Goal: Transaction & Acquisition: Purchase product/service

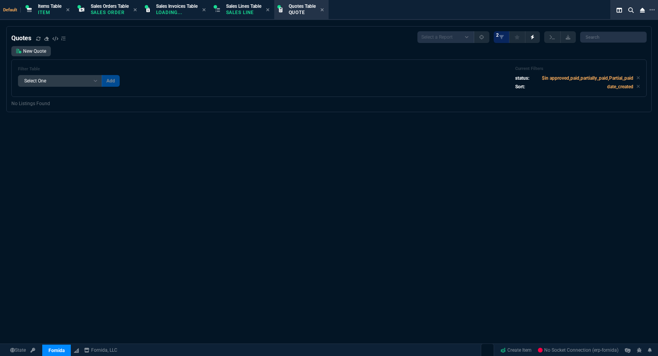
select select "12: ROSS"
select select
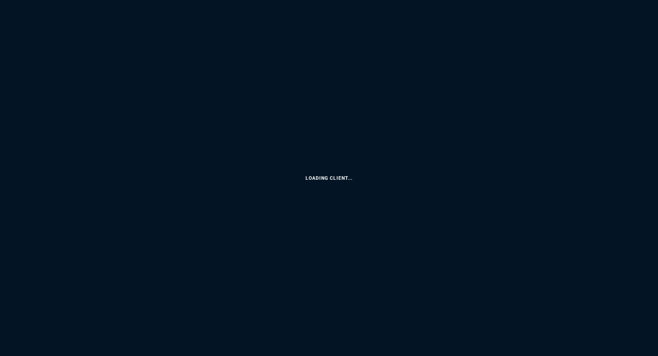
select select
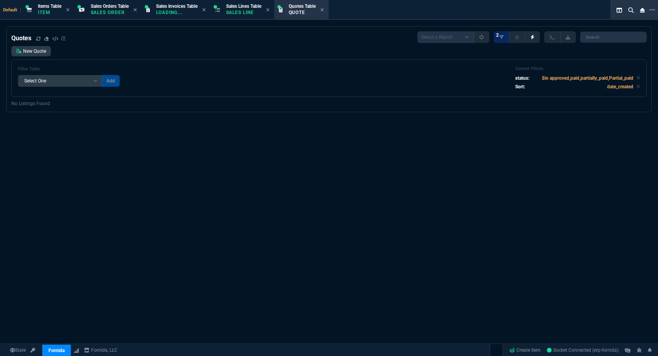
select select "12: [PERSON_NAME]"
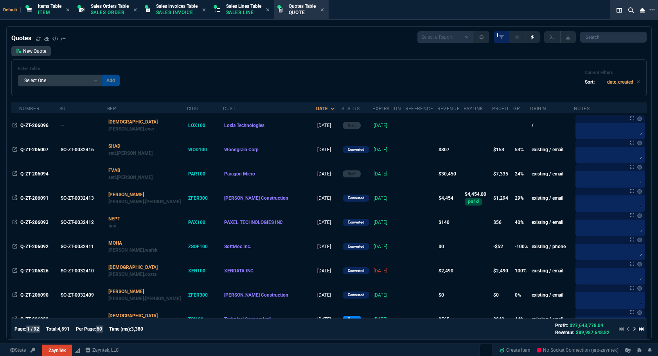
select select
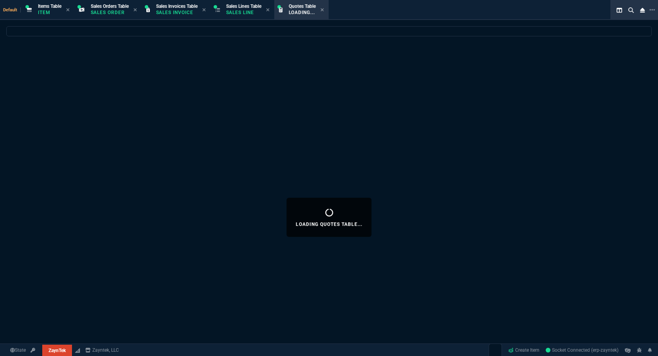
select select
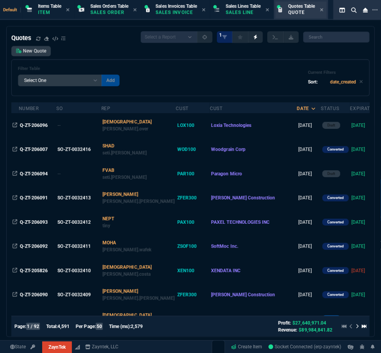
click at [311, 10] on p "Quote" at bounding box center [302, 12] width 27 height 6
click at [30, 59] on div "Filter Table Select One Add Filter () creator (creator) Cust (headers.customerN…" at bounding box center [190, 77] width 359 height 37
click at [30, 55] on link "New Quote" at bounding box center [30, 51] width 39 height 10
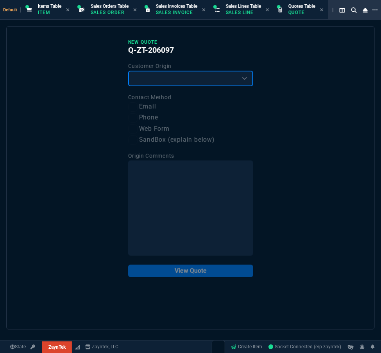
click at [154, 80] on select "Existing Customer Amazon Lead (first order) Website Lead (first order) Called (…" at bounding box center [190, 79] width 125 height 16
select select "existing"
click at [128, 71] on select "Existing Customer Amazon Lead (first order) Website Lead (first order) Called (…" at bounding box center [190, 79] width 125 height 16
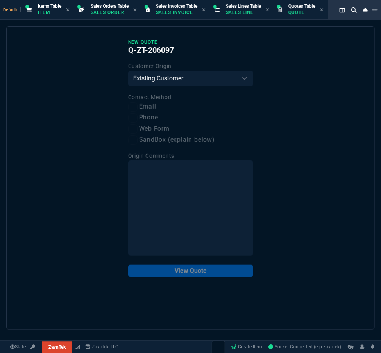
click at [151, 106] on label "Email" at bounding box center [190, 107] width 125 height 10
click at [138, 106] on input "Email" at bounding box center [132, 106] width 9 height 9
checkbox input "true"
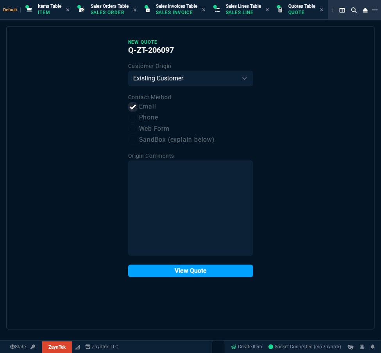
click at [201, 274] on button "View Quote" at bounding box center [190, 271] width 125 height 13
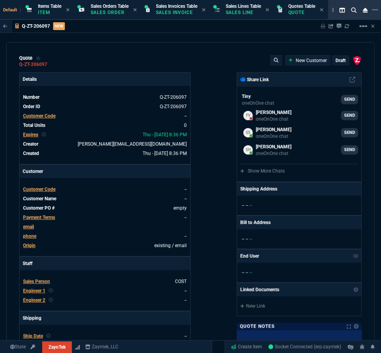
click at [47, 116] on span "Customer Code" at bounding box center [39, 115] width 32 height 5
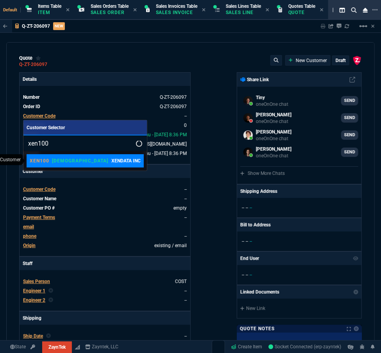
type input "xen100"
click at [48, 161] on p "XEN100" at bounding box center [40, 161] width 20 height 6
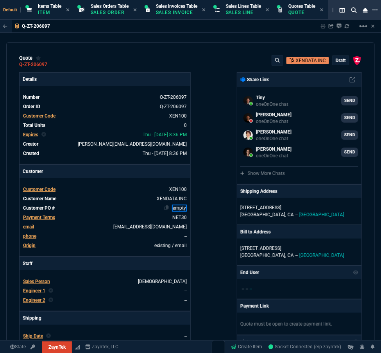
click at [175, 209] on link "empty" at bounding box center [179, 208] width 15 height 7
paste link
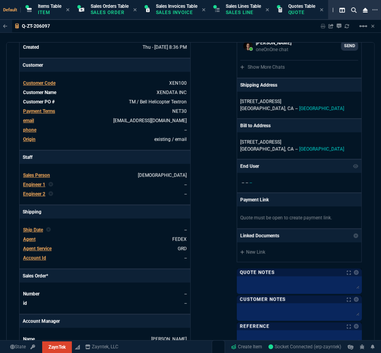
click at [29, 240] on span "Agent" at bounding box center [29, 239] width 13 height 5
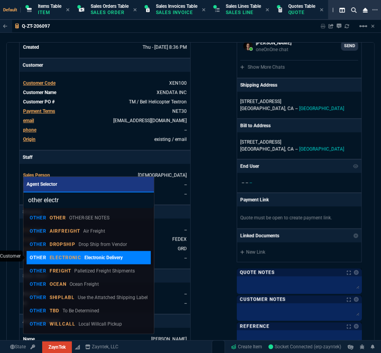
type input "other electr"
click at [86, 262] on link "OTHER ELECTRONIC Electronic Delivery" at bounding box center [89, 257] width 125 height 13
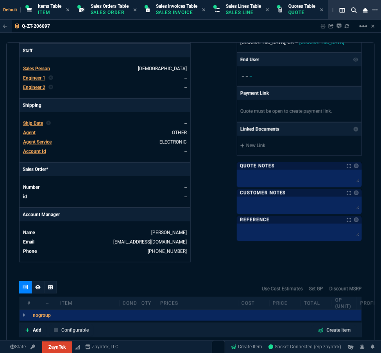
scroll to position [317, 0]
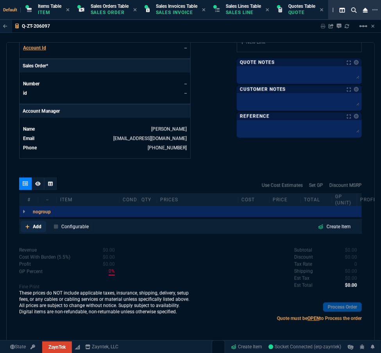
click at [36, 226] on p "Add" at bounding box center [37, 227] width 9 height 7
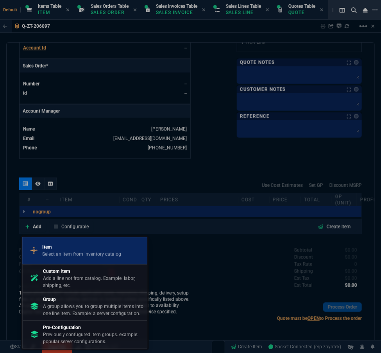
click at [54, 251] on p "Select an item from inventory catalog" at bounding box center [81, 254] width 79 height 7
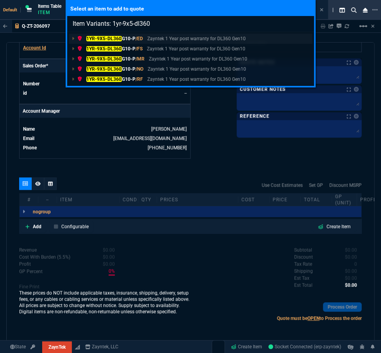
type input "Item Variants: 1yr-9x5-dl360"
click at [113, 37] on mark "1YR-9X5-DL360" at bounding box center [104, 38] width 36 height 5
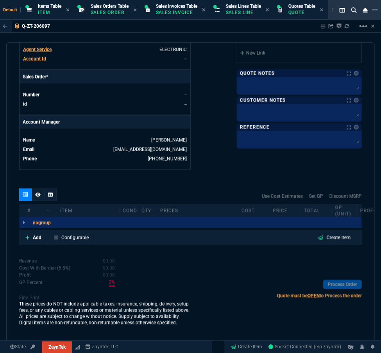
scroll to position [305, 0]
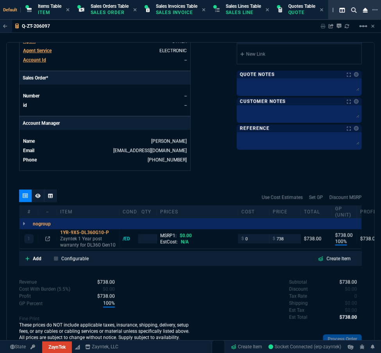
type input "100"
type input "738"
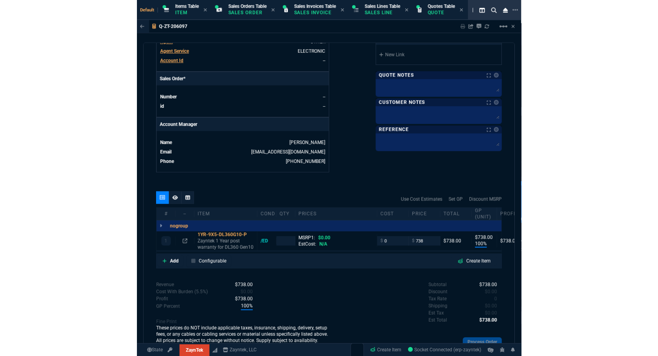
scroll to position [336, 0]
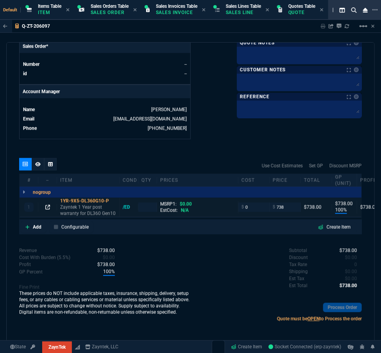
click at [48, 208] on icon at bounding box center [47, 207] width 5 height 5
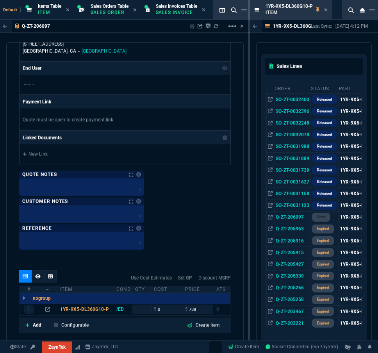
scroll to position [762, 0]
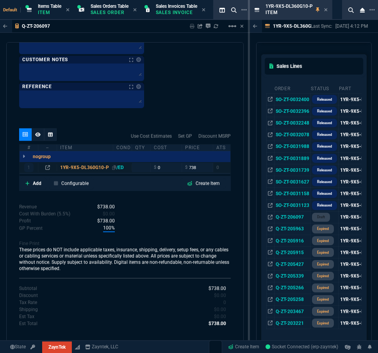
click at [93, 167] on div "1YR-9X5-DL360G10-P" at bounding box center [85, 168] width 50 height 6
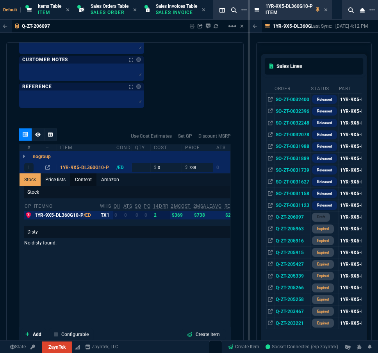
click at [84, 180] on link "Content" at bounding box center [83, 180] width 26 height 13
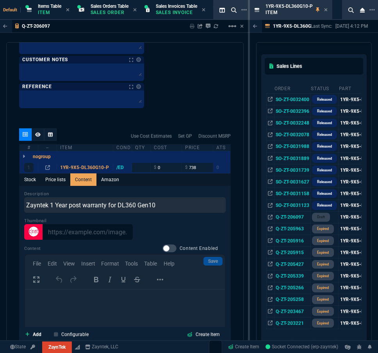
scroll to position [0, 0]
click at [163, 249] on div at bounding box center [170, 249] width 14 height 8
checkbox input "true"
type input "1"
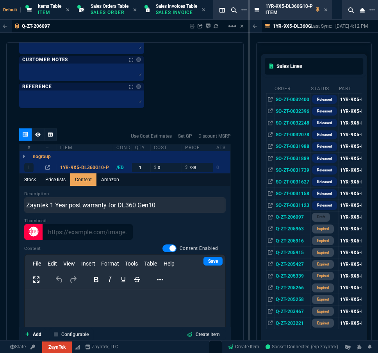
scroll to position [869, 0]
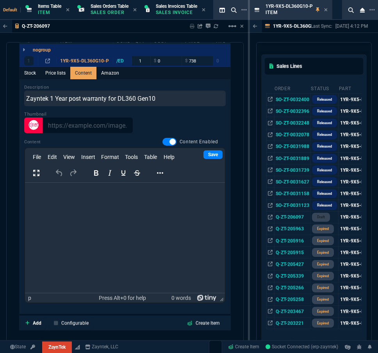
click at [123, 204] on html at bounding box center [125, 193] width 200 height 21
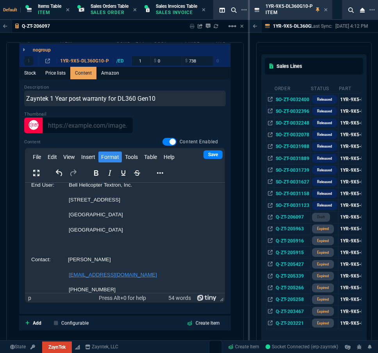
click at [207, 152] on link "Save" at bounding box center [213, 155] width 19 height 9
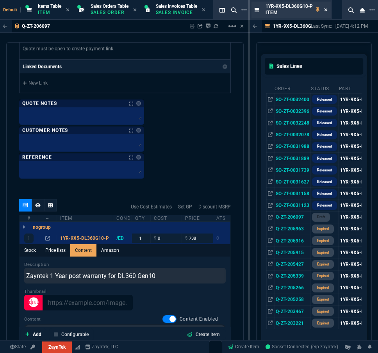
click at [328, 8] on icon at bounding box center [326, 9] width 3 height 3
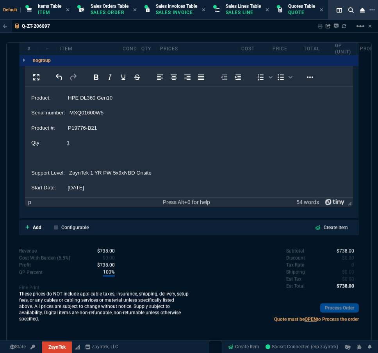
scroll to position [405, 0]
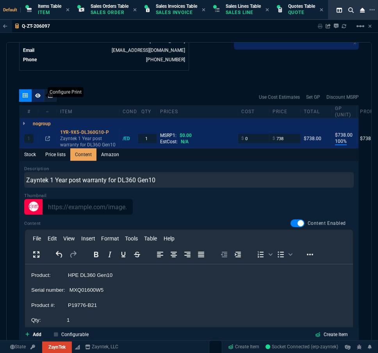
click at [39, 96] on icon at bounding box center [37, 95] width 5 height 5
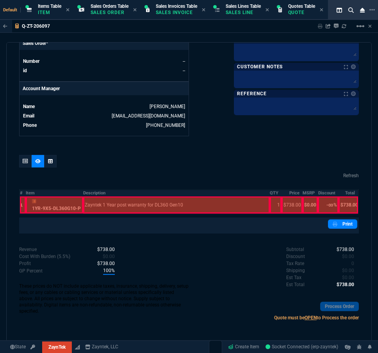
scroll to position [325, 0]
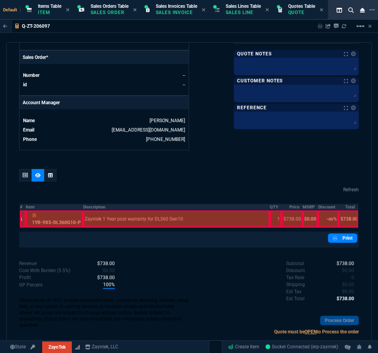
click at [20, 207] on th "#" at bounding box center [23, 207] width 6 height 7
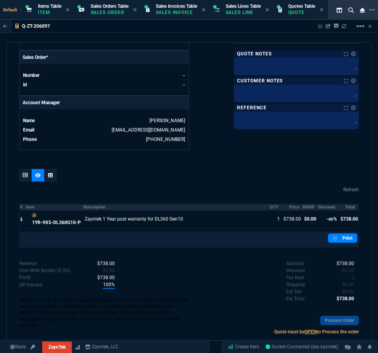
click at [306, 205] on th "MSRP" at bounding box center [311, 207] width 16 height 7
click at [321, 208] on th "Discount" at bounding box center [328, 207] width 21 height 7
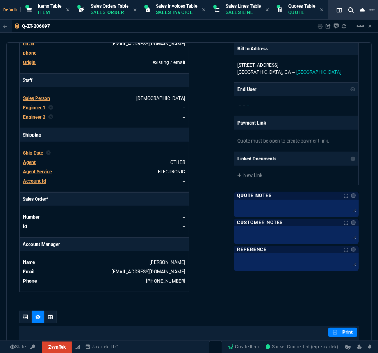
scroll to position [0, 0]
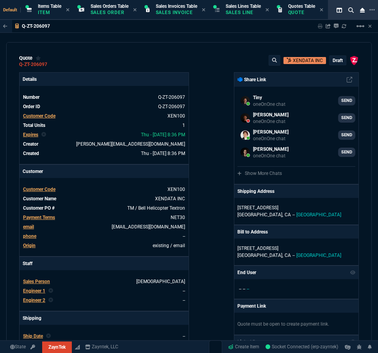
click at [336, 61] on p "draft" at bounding box center [338, 60] width 10 height 6
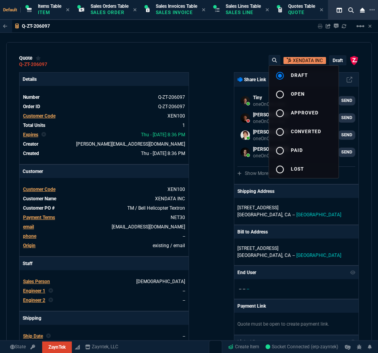
click at [311, 92] on button "radio_button_unchecked open" at bounding box center [304, 93] width 70 height 19
type input "100"
type input "738"
click at [187, 135] on div at bounding box center [189, 176] width 378 height 353
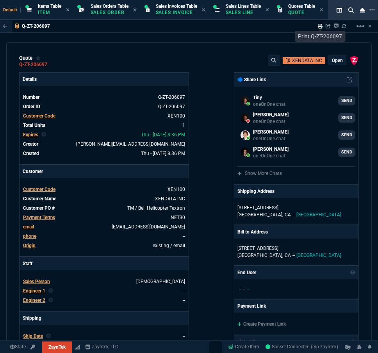
click at [320, 26] on icon at bounding box center [320, 26] width 5 height 5
type input "100"
type input "738"
click at [311, 15] on p "Quote" at bounding box center [302, 12] width 27 height 6
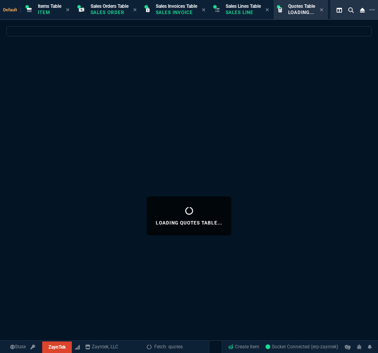
select select
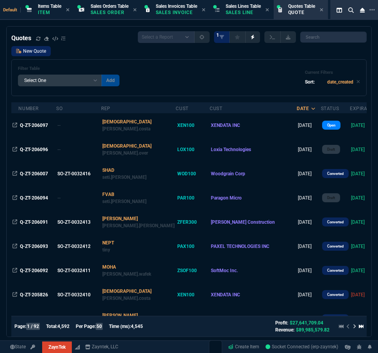
click at [36, 51] on link "New Quote" at bounding box center [30, 51] width 39 height 10
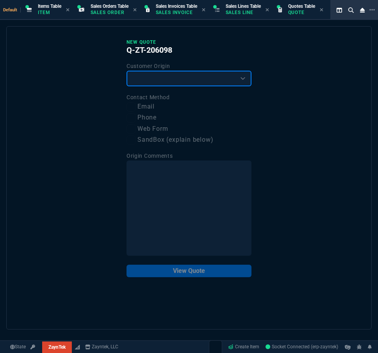
click at [154, 78] on select "Existing Customer Amazon Lead (first order) Website Lead (first order) Called (…" at bounding box center [189, 79] width 125 height 16
select select "existing"
click at [127, 71] on select "Existing Customer Amazon Lead (first order) Website Lead (first order) Called (…" at bounding box center [189, 79] width 125 height 16
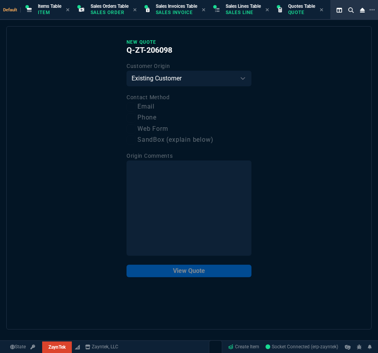
click at [150, 107] on label "Email" at bounding box center [189, 107] width 125 height 10
click at [136, 107] on input "Email" at bounding box center [131, 106] width 9 height 9
checkbox input "true"
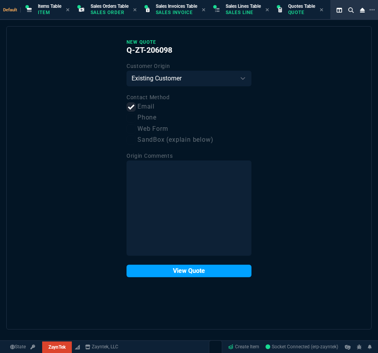
click at [184, 268] on button "View Quote" at bounding box center [189, 271] width 125 height 13
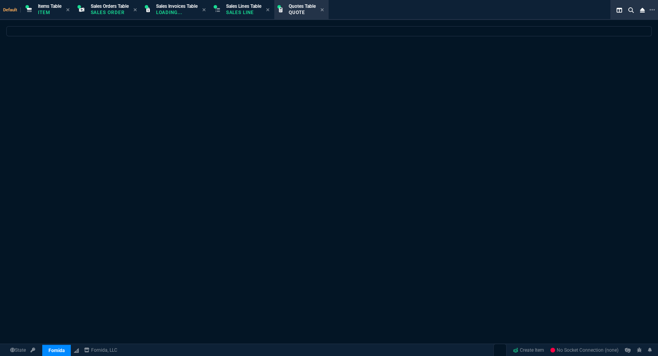
select select "12: [PERSON_NAME]"
select select
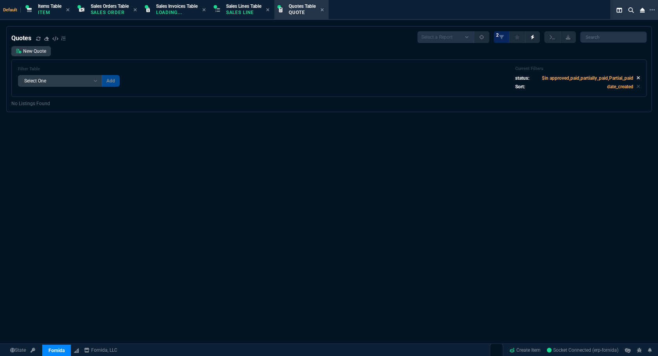
click at [636, 80] on icon at bounding box center [638, 77] width 4 height 5
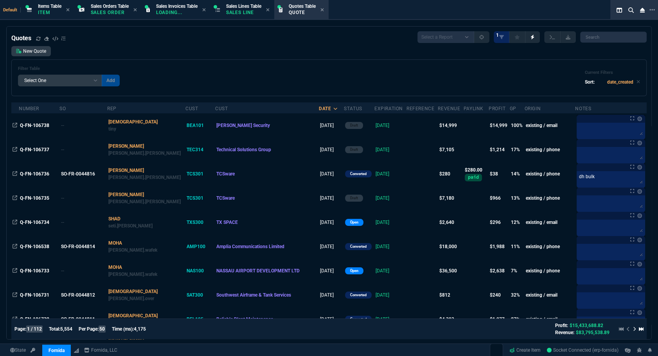
click at [529, 50] on div "New Quote Filter Table Select One Add Filter () creator (creator) Cust (headers…" at bounding box center [328, 71] width 635 height 50
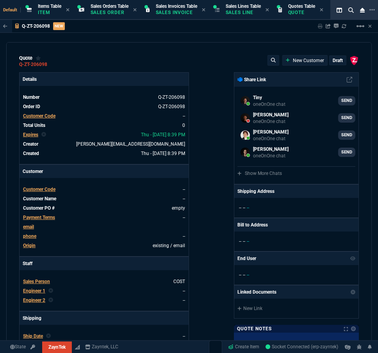
click at [52, 118] on span "Customer Code" at bounding box center [39, 115] width 32 height 5
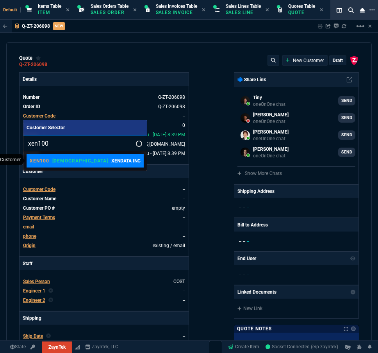
type input "xen100"
click at [77, 166] on link "XEN100 VAHI XENDATA INC" at bounding box center [85, 160] width 117 height 13
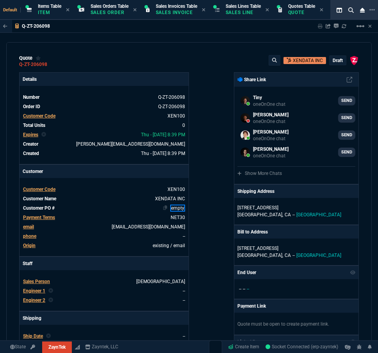
click at [179, 208] on link "empty" at bounding box center [177, 208] width 15 height 7
paste link
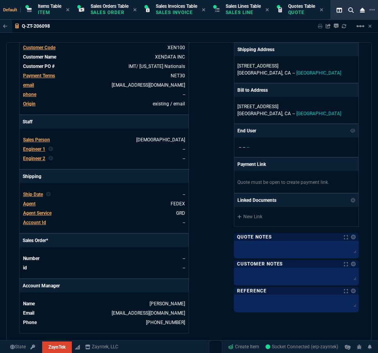
click at [29, 202] on span "Agent" at bounding box center [29, 203] width 13 height 5
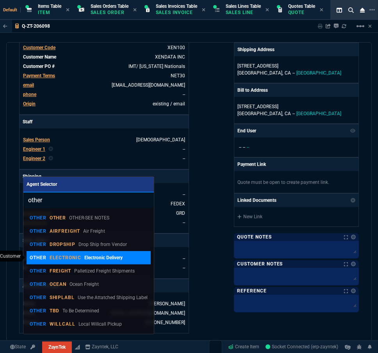
type input "other"
click at [89, 258] on p "Electronic Delivery" at bounding box center [103, 258] width 38 height 7
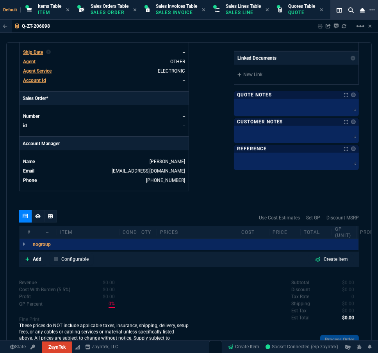
scroll to position [317, 0]
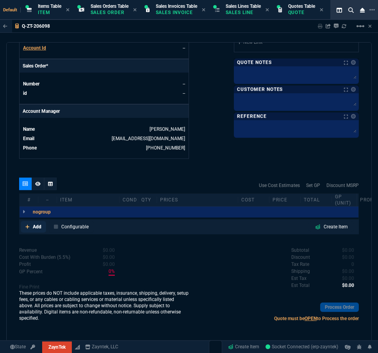
click at [27, 226] on icon at bounding box center [27, 227] width 4 height 4
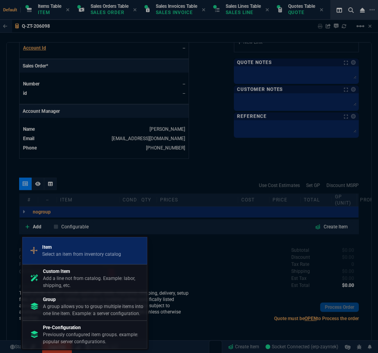
click at [61, 256] on p "Select an item from inventory catalog" at bounding box center [81, 254] width 79 height 7
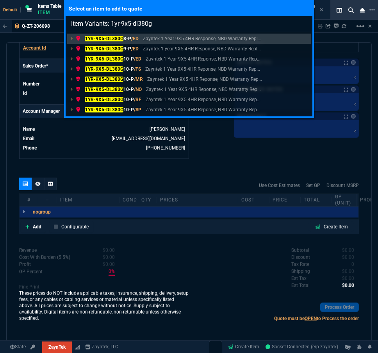
type input "Item Variants: 1yr-9x5-dl380g9"
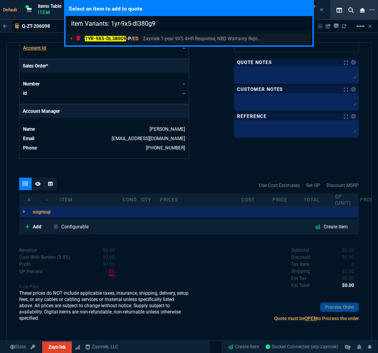
click at [97, 38] on mark "1YR-9X5-DL380G9" at bounding box center [105, 38] width 41 height 5
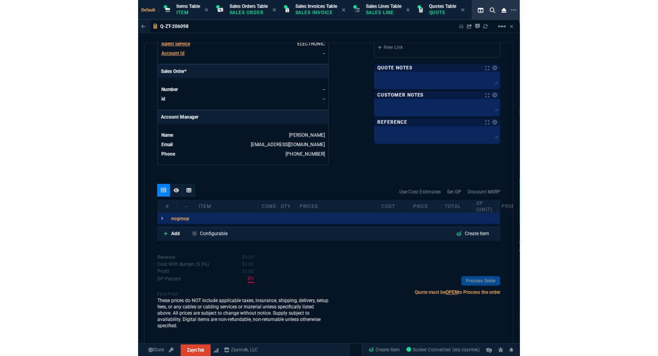
scroll to position [311, 0]
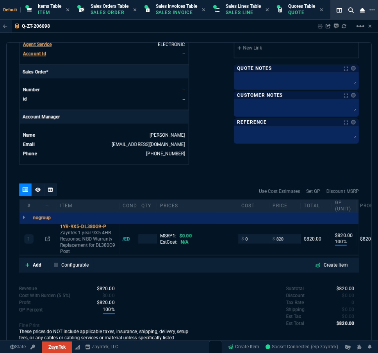
type input "100"
type input "820"
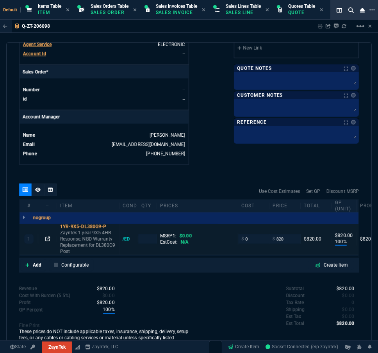
click at [46, 237] on icon at bounding box center [47, 239] width 5 height 5
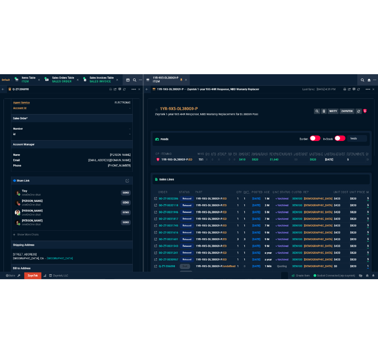
scroll to position [35, 0]
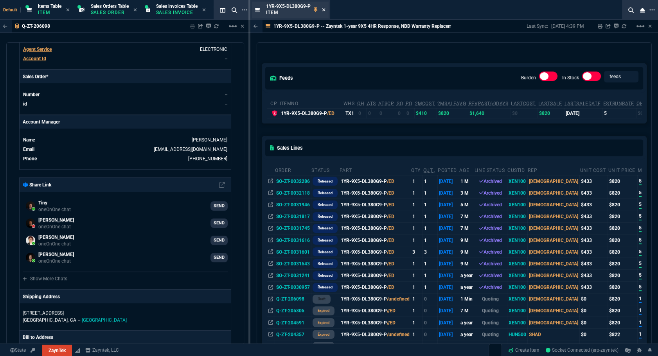
click at [324, 10] on icon at bounding box center [323, 9] width 3 height 3
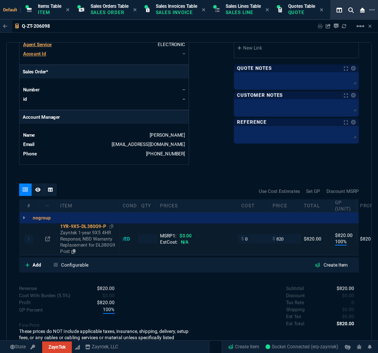
click at [83, 226] on div "1YR-9X5-DL380G9-P" at bounding box center [88, 227] width 56 height 6
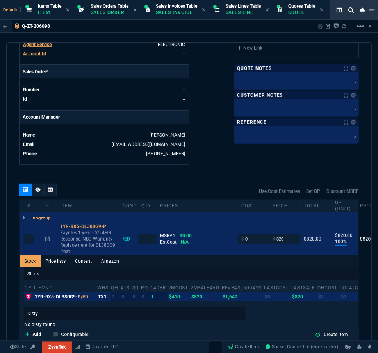
drag, startPoint x: 81, startPoint y: 260, endPoint x: 98, endPoint y: 179, distance: 82.8
click at [81, 260] on link "Content" at bounding box center [83, 261] width 26 height 13
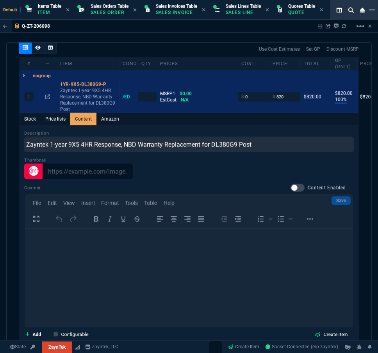
scroll to position [489, 0]
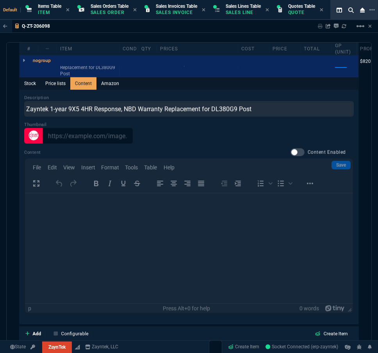
click at [293, 149] on div at bounding box center [298, 153] width 14 height 8
checkbox input "true"
type input "1"
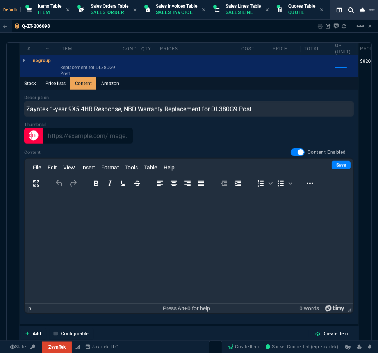
click at [38, 207] on p "Rich Text Area. Press ALT-0 for help." at bounding box center [189, 203] width 316 height 9
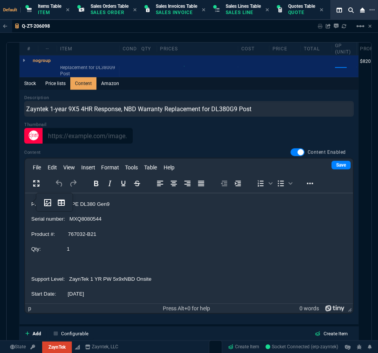
scroll to position [144, 0]
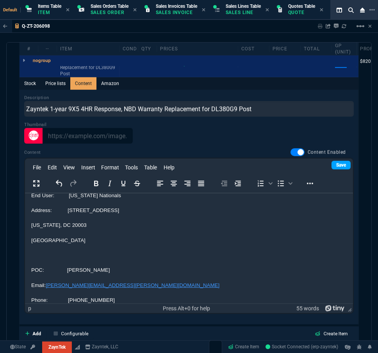
click at [332, 164] on link "Save" at bounding box center [341, 165] width 19 height 9
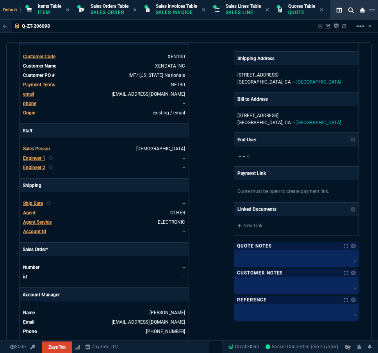
scroll to position [311, 0]
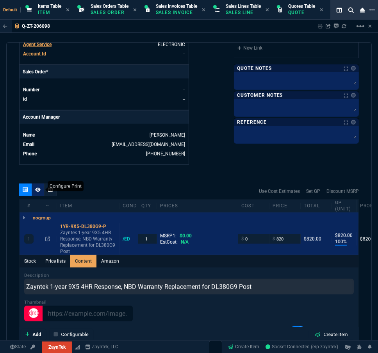
click at [39, 191] on icon at bounding box center [37, 190] width 5 height 4
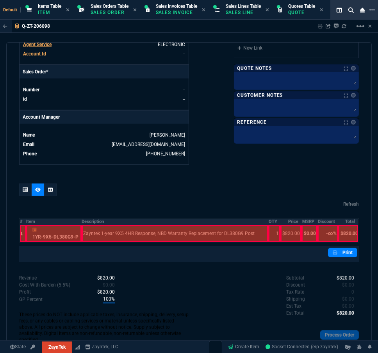
click at [22, 222] on th "#" at bounding box center [23, 222] width 7 height 7
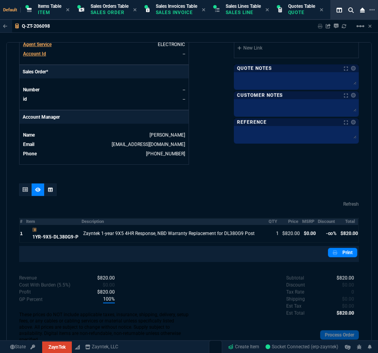
click at [306, 221] on th "MSRP" at bounding box center [310, 222] width 16 height 7
click at [319, 222] on th "Discount" at bounding box center [328, 222] width 21 height 7
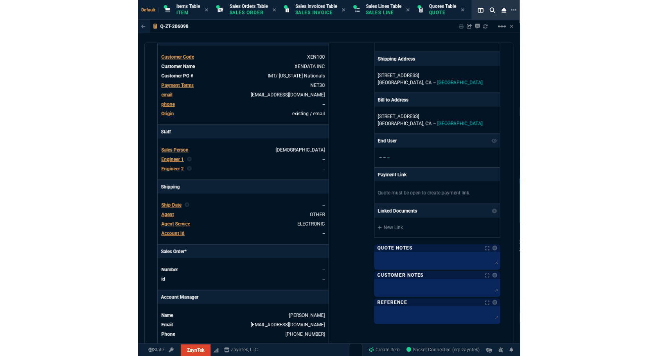
scroll to position [0, 0]
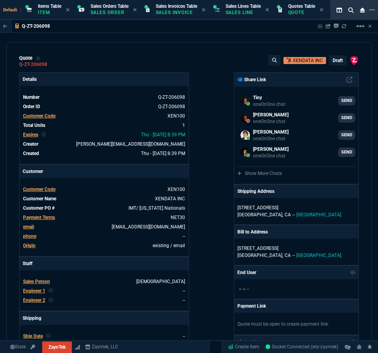
click at [336, 61] on p "draft" at bounding box center [338, 60] width 10 height 6
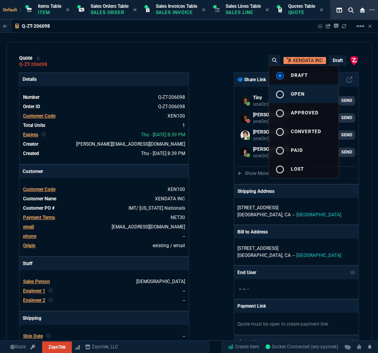
click at [306, 94] on button "radio_button_unchecked open" at bounding box center [304, 93] width 70 height 19
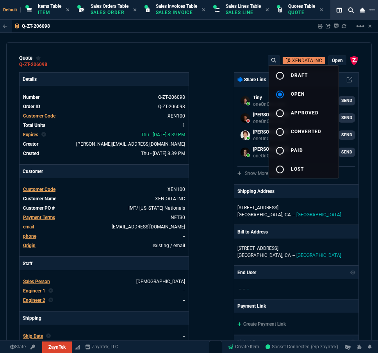
click at [209, 115] on div at bounding box center [189, 176] width 378 height 353
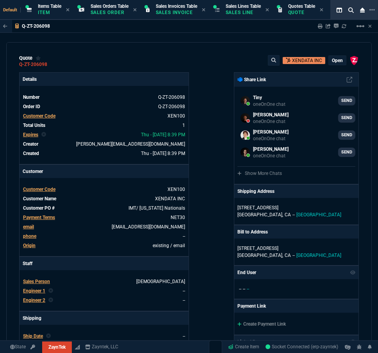
type input "100"
type input "820"
click at [321, 25] on icon at bounding box center [320, 26] width 5 height 5
type input "100"
type input "820"
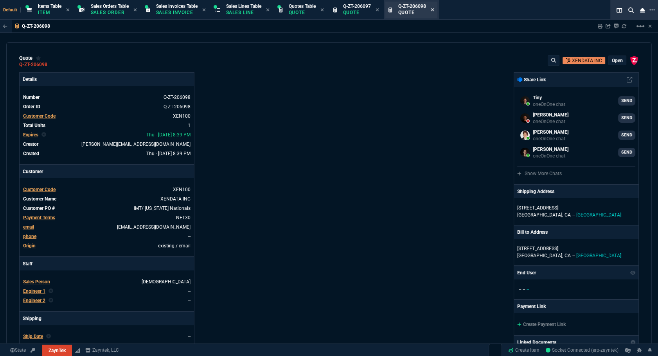
click at [378, 9] on icon at bounding box center [431, 9] width 3 height 3
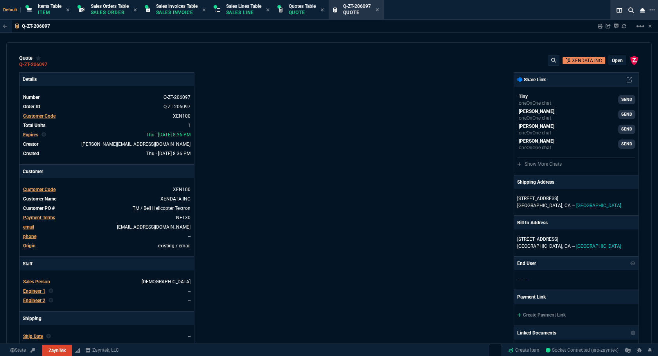
type input "100"
type input "738"
click at [378, 11] on icon at bounding box center [377, 9] width 4 height 5
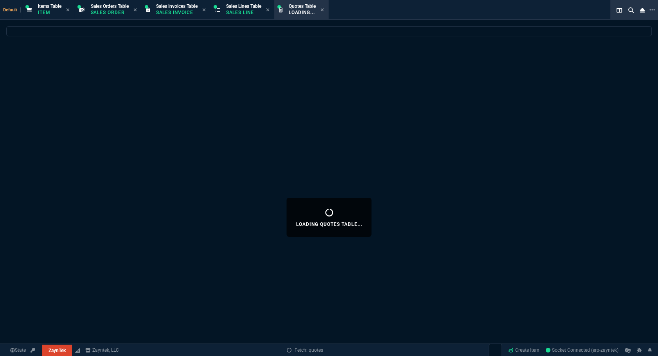
select select
select select "12: [PERSON_NAME]"
select select
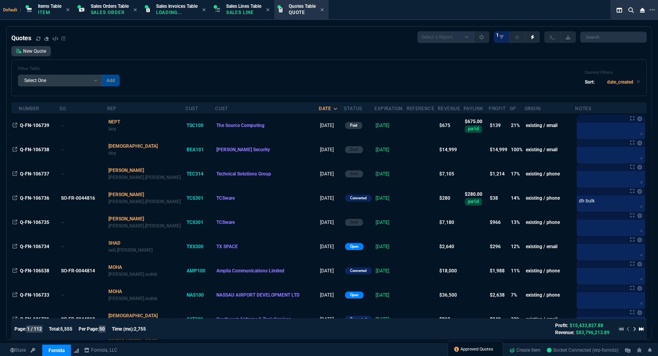
click at [471, 348] on span "Approved Quotes" at bounding box center [476, 349] width 33 height 6
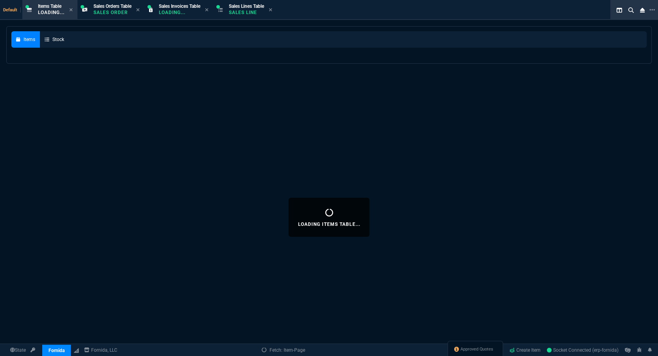
select select
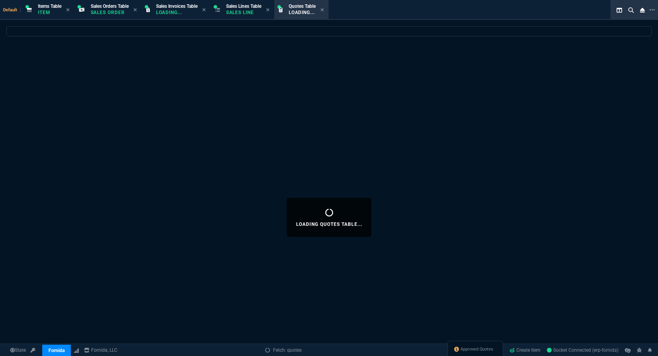
select select
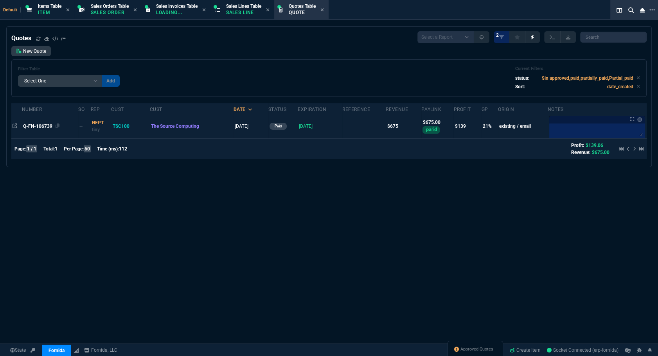
click at [40, 130] on div "Q-FN-106739" at bounding box center [50, 126] width 54 height 7
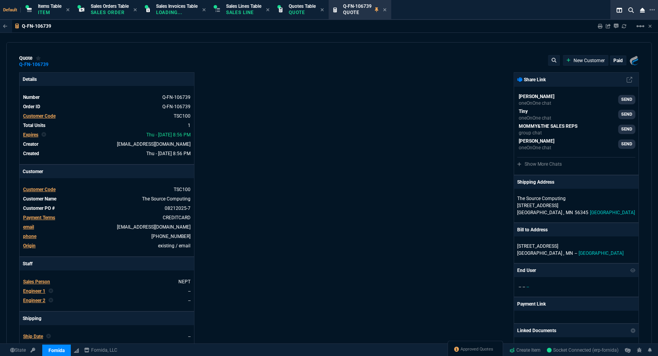
type input "25"
type input "167"
type input "1040"
type input "35"
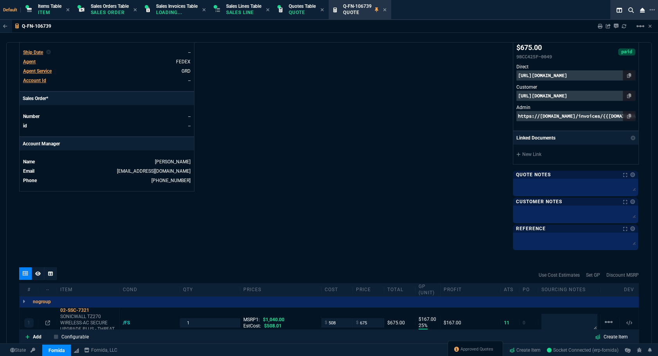
scroll to position [396, 0]
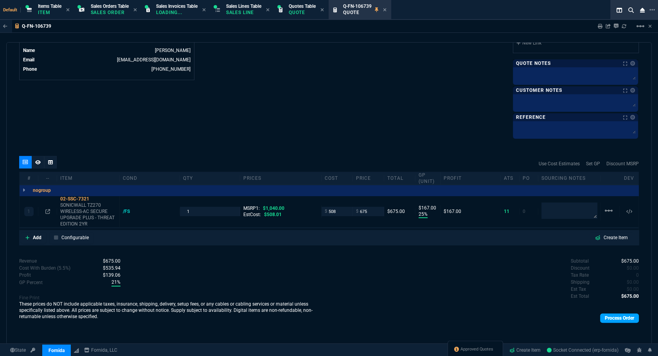
click at [600, 317] on link "Process Order" at bounding box center [619, 318] width 39 height 9
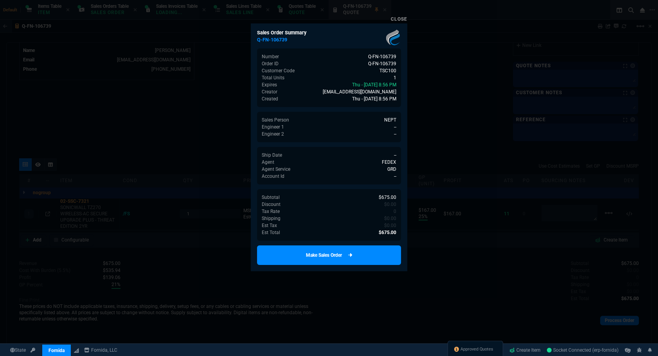
click at [369, 253] on link "Make Sales Order" at bounding box center [329, 256] width 144 height 20
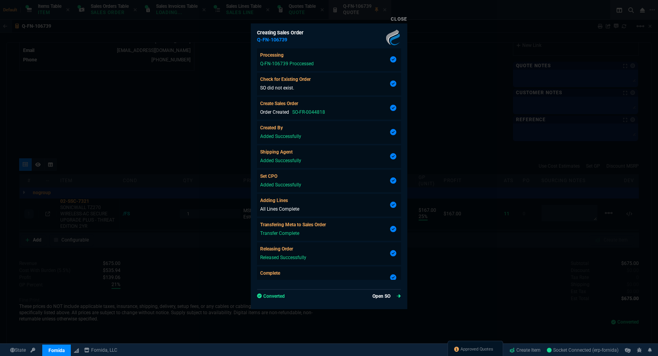
type input "25"
type input "167"
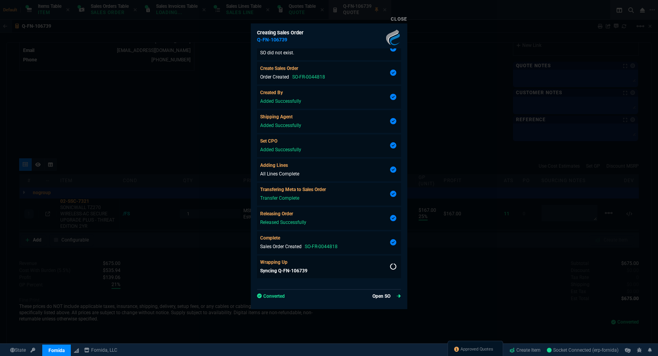
scroll to position [387, 0]
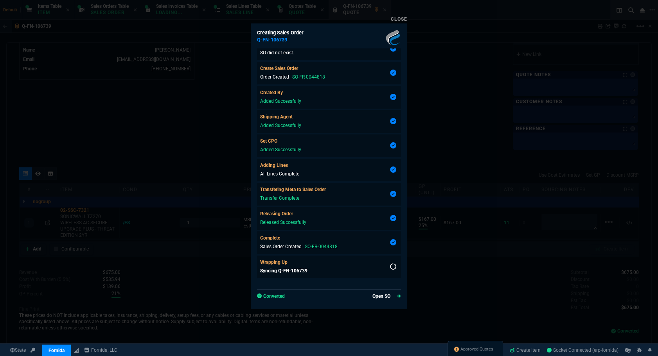
click at [380, 295] on link "Open SO" at bounding box center [386, 296] width 29 height 7
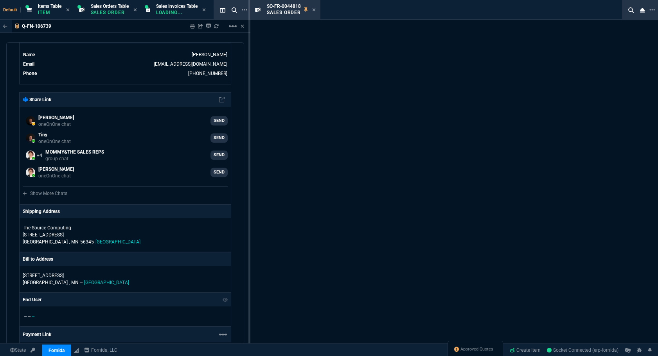
type input "35"
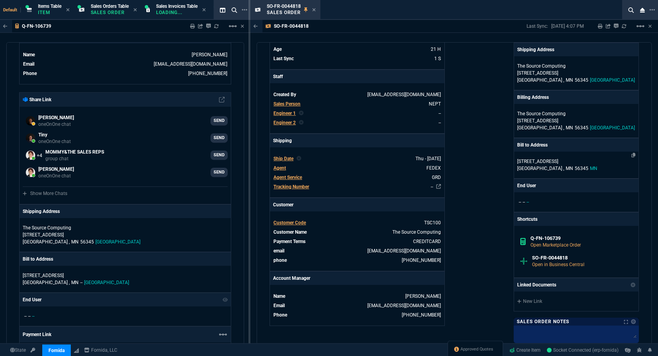
scroll to position [213, 0]
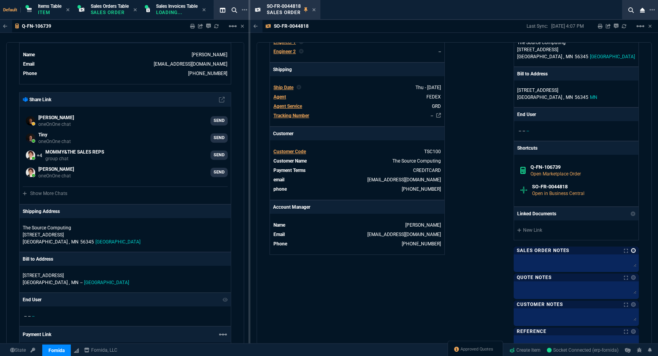
click at [631, 251] on link at bounding box center [633, 250] width 5 height 5
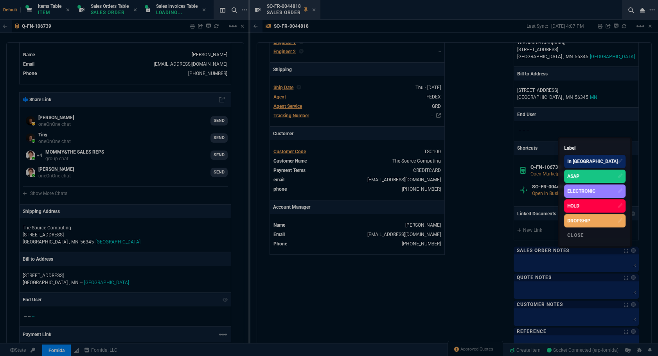
click at [579, 178] on div "ASAP" at bounding box center [573, 176] width 12 height 7
click at [490, 184] on div at bounding box center [329, 178] width 658 height 356
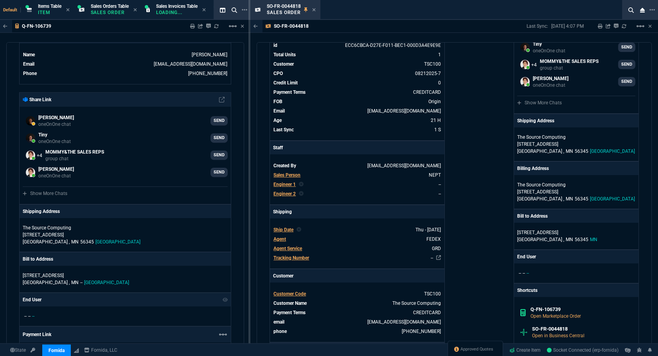
scroll to position [0, 0]
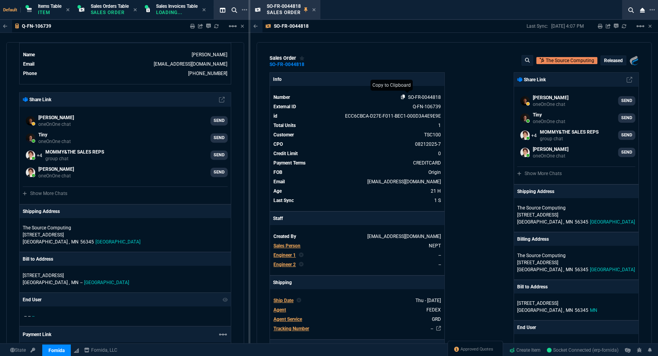
click at [402, 98] on icon at bounding box center [403, 97] width 4 height 5
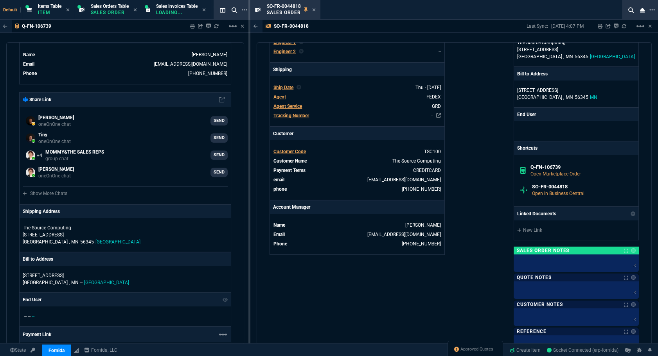
scroll to position [357, 0]
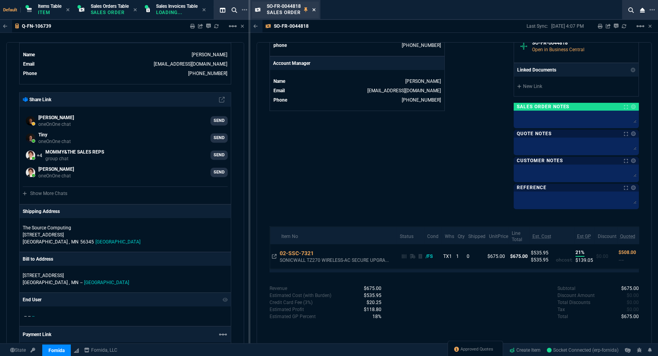
click at [314, 9] on icon at bounding box center [314, 9] width 4 height 5
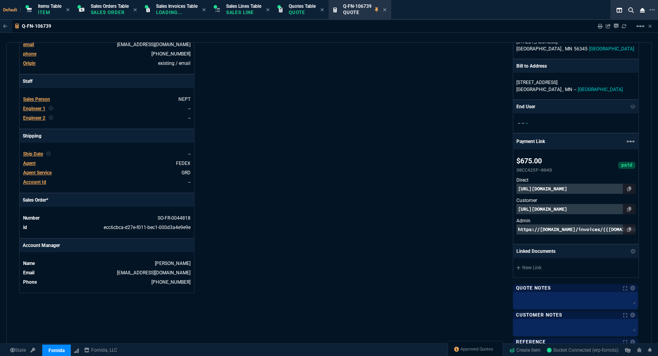
scroll to position [0, 0]
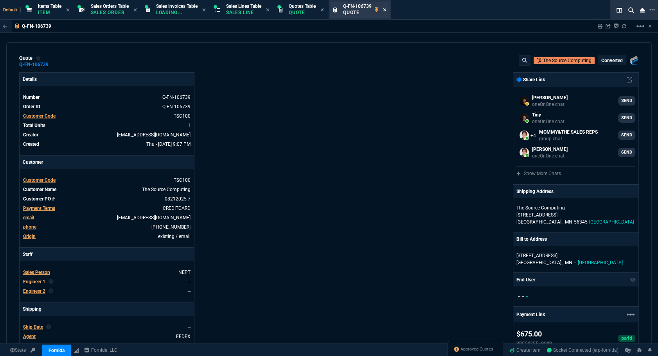
click at [386, 9] on icon at bounding box center [385, 9] width 4 height 5
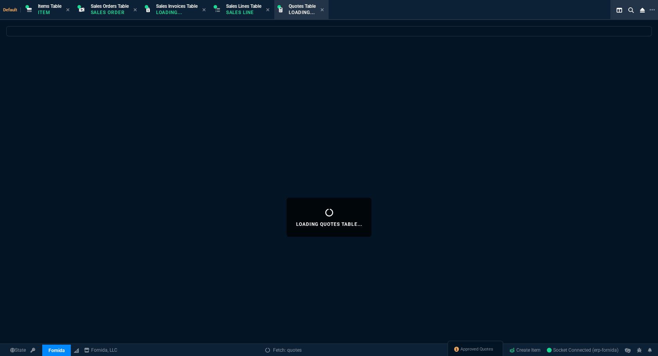
select select
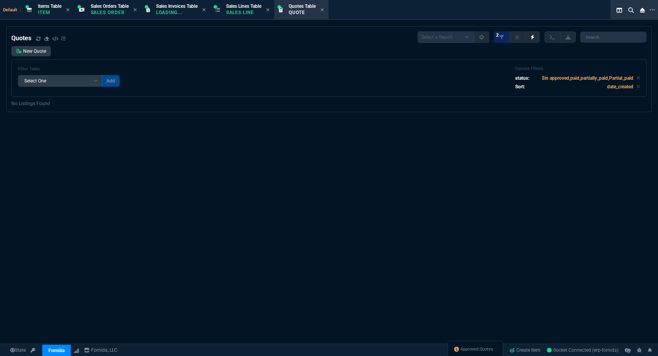
click at [460, 353] on div "Approved Quotes" at bounding box center [475, 350] width 56 height 19
click at [463, 346] on span "Approved Quotes" at bounding box center [476, 349] width 33 height 6
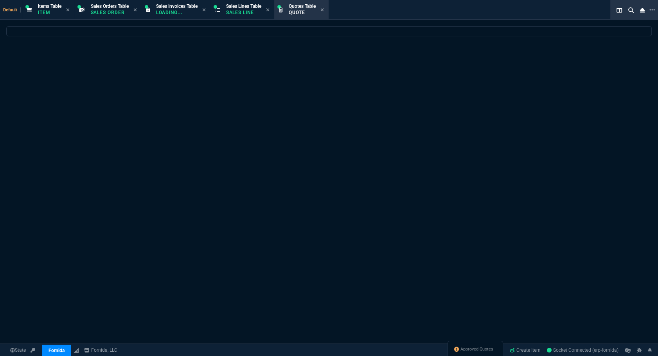
select select
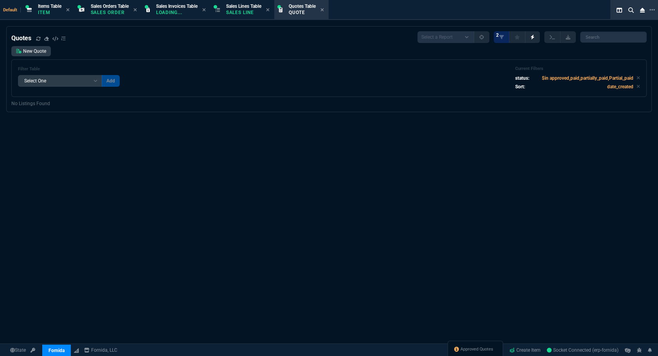
click at [11, 165] on div "Quotes Select a Report Fruit (MTD) APPROVED Quotes 2 New Quote Filter Table Sel…" at bounding box center [329, 217] width 658 height 382
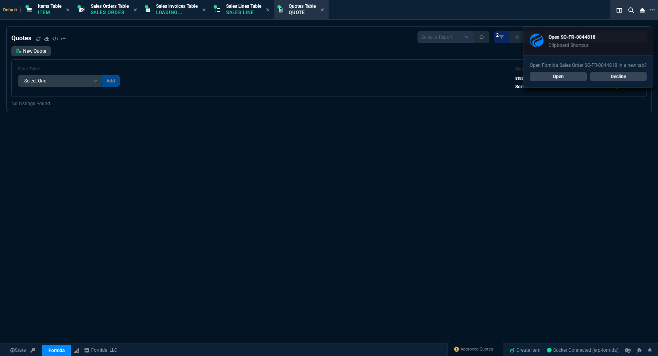
click at [622, 78] on link "Decline" at bounding box center [618, 76] width 57 height 9
